Goal: Check status: Check status

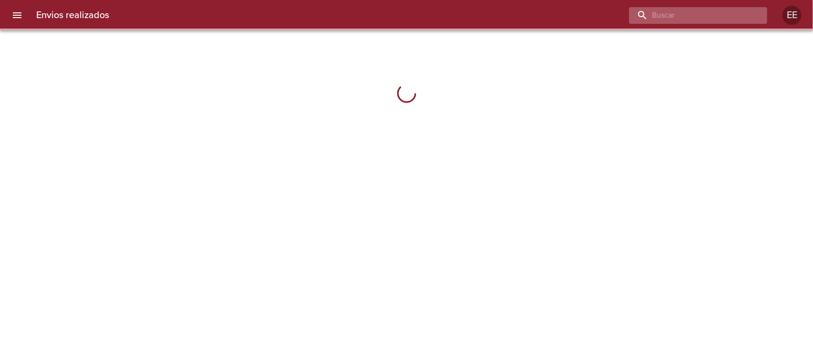
drag, startPoint x: 699, startPoint y: 18, endPoint x: 698, endPoint y: 24, distance: 5.8
click at [700, 20] on input "buscar" at bounding box center [690, 15] width 122 height 17
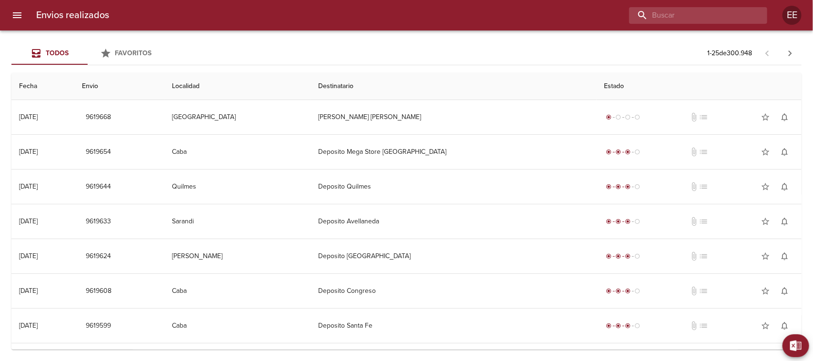
paste input "[PERSON_NAME] [PERSON_NAME] BP WS"
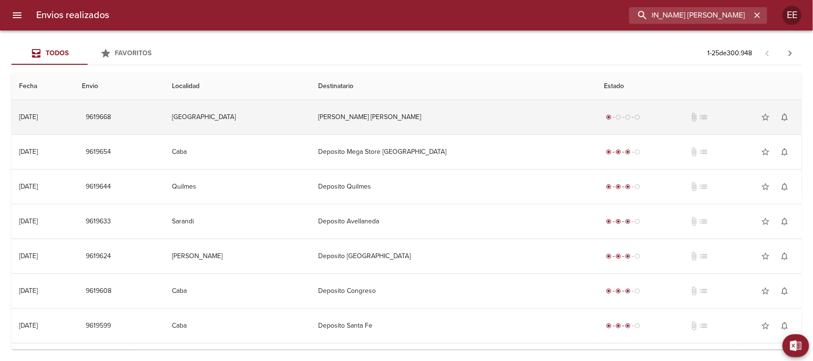
type input "[PERSON_NAME] [PERSON_NAME] BP WS"
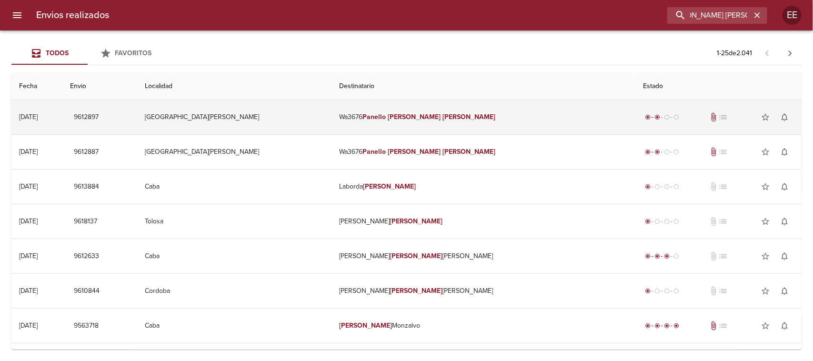
scroll to position [0, 0]
click at [289, 119] on td "[GEOGRAPHIC_DATA][PERSON_NAME]" at bounding box center [234, 117] width 194 height 34
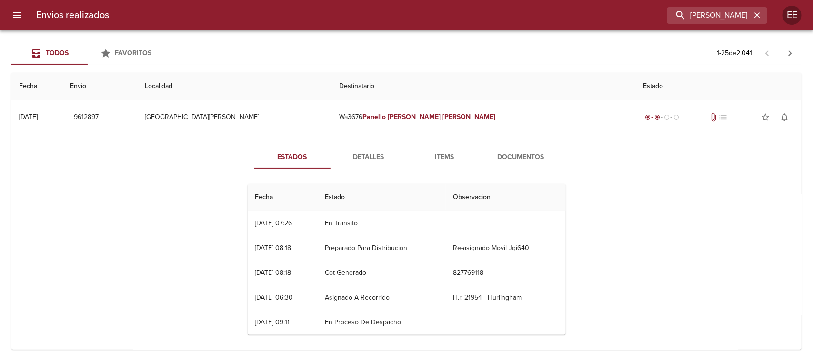
click at [443, 146] on button "Items" at bounding box center [445, 157] width 76 height 23
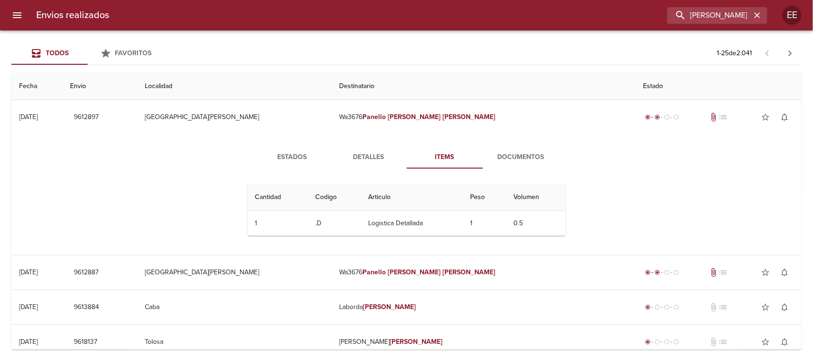
click at [519, 146] on button "Documentos" at bounding box center [521, 157] width 76 height 23
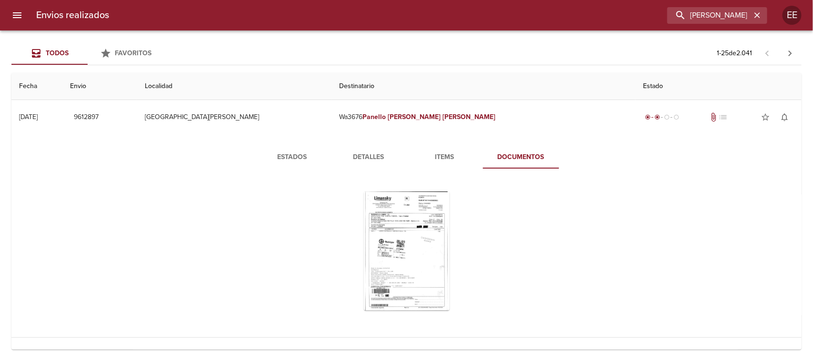
click at [350, 160] on span "Detalles" at bounding box center [368, 157] width 65 height 12
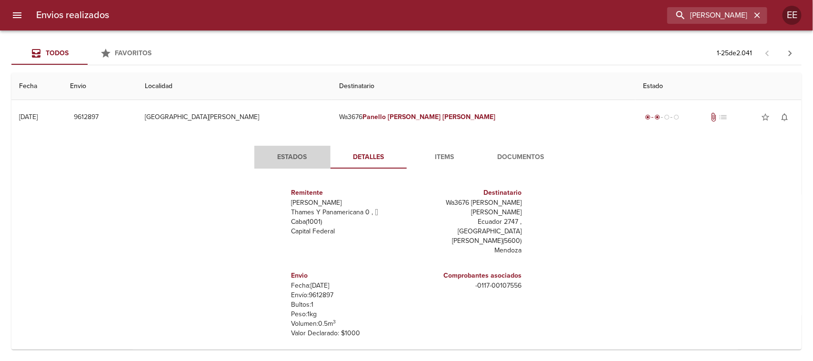
click at [286, 158] on span "Estados" at bounding box center [292, 157] width 65 height 12
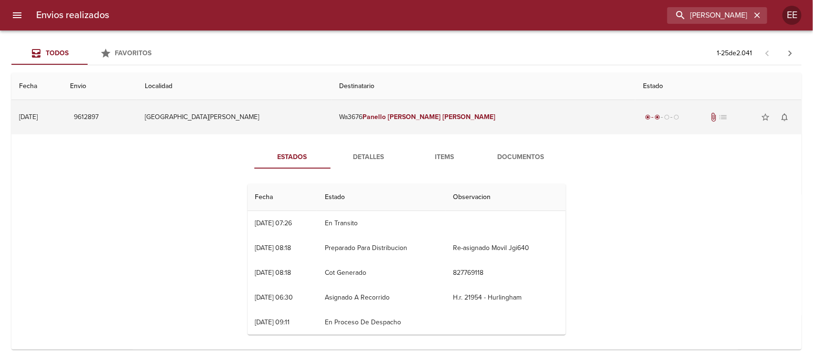
click at [328, 114] on td "[GEOGRAPHIC_DATA][PERSON_NAME]" at bounding box center [234, 117] width 194 height 34
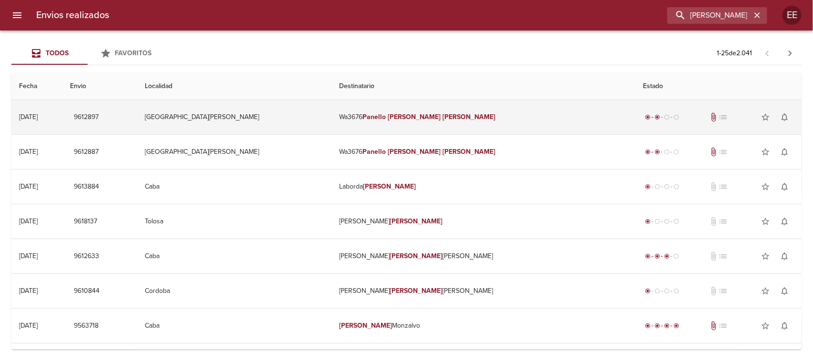
click at [309, 118] on td "[GEOGRAPHIC_DATA][PERSON_NAME]" at bounding box center [234, 117] width 194 height 34
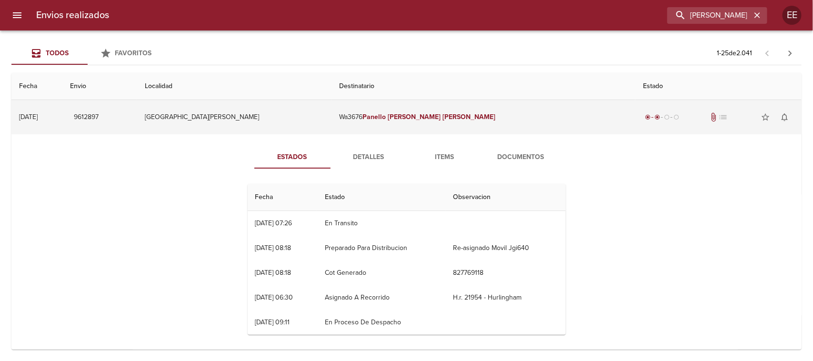
click at [321, 123] on td "[GEOGRAPHIC_DATA][PERSON_NAME]" at bounding box center [234, 117] width 194 height 34
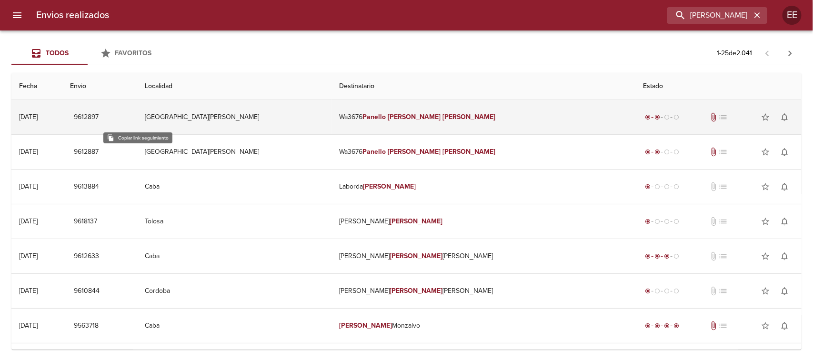
click at [99, 114] on span "9612897" at bounding box center [86, 117] width 25 height 12
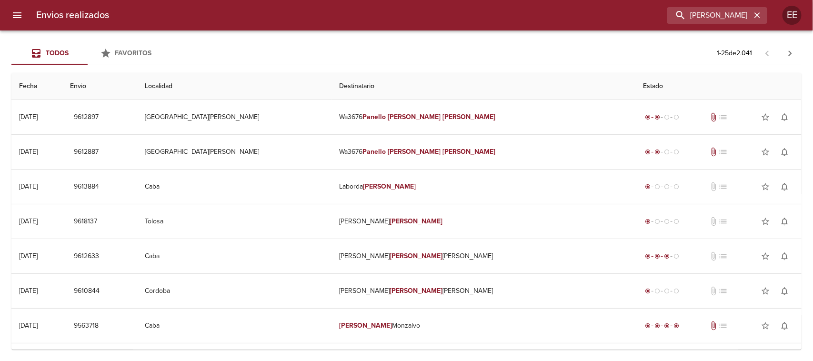
drag, startPoint x: 136, startPoint y: 154, endPoint x: 120, endPoint y: 87, distance: 69.0
click at [99, 154] on span "9612887" at bounding box center [86, 152] width 25 height 12
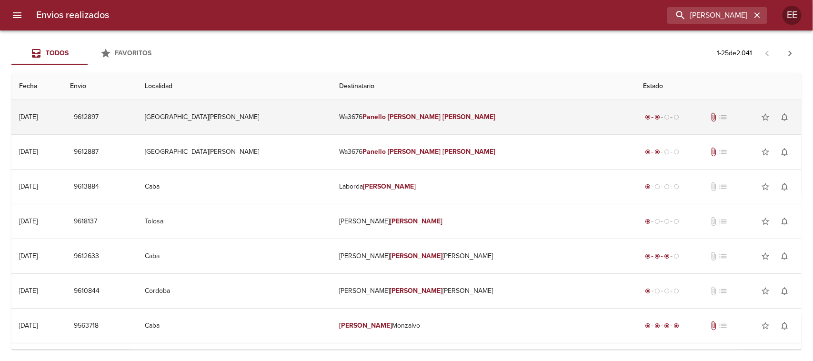
click at [293, 133] on td "[GEOGRAPHIC_DATA][PERSON_NAME]" at bounding box center [234, 117] width 194 height 34
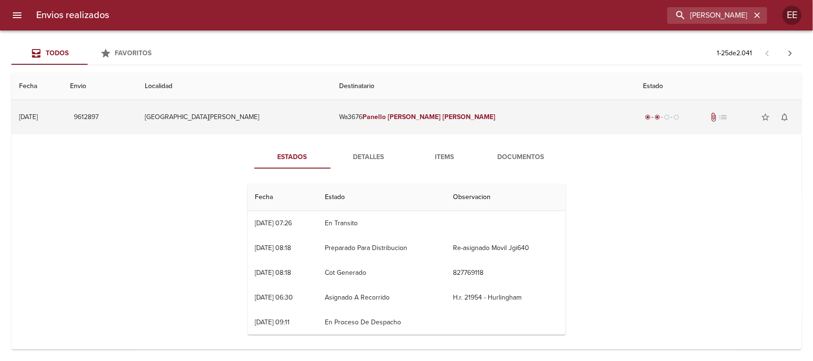
click at [269, 125] on td "[GEOGRAPHIC_DATA][PERSON_NAME]" at bounding box center [234, 117] width 194 height 34
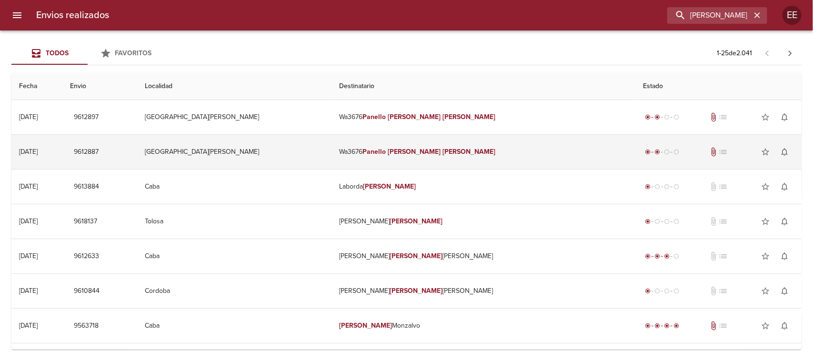
click at [293, 156] on td "[GEOGRAPHIC_DATA][PERSON_NAME]" at bounding box center [234, 152] width 194 height 34
